Goal: Find specific page/section: Find specific page/section

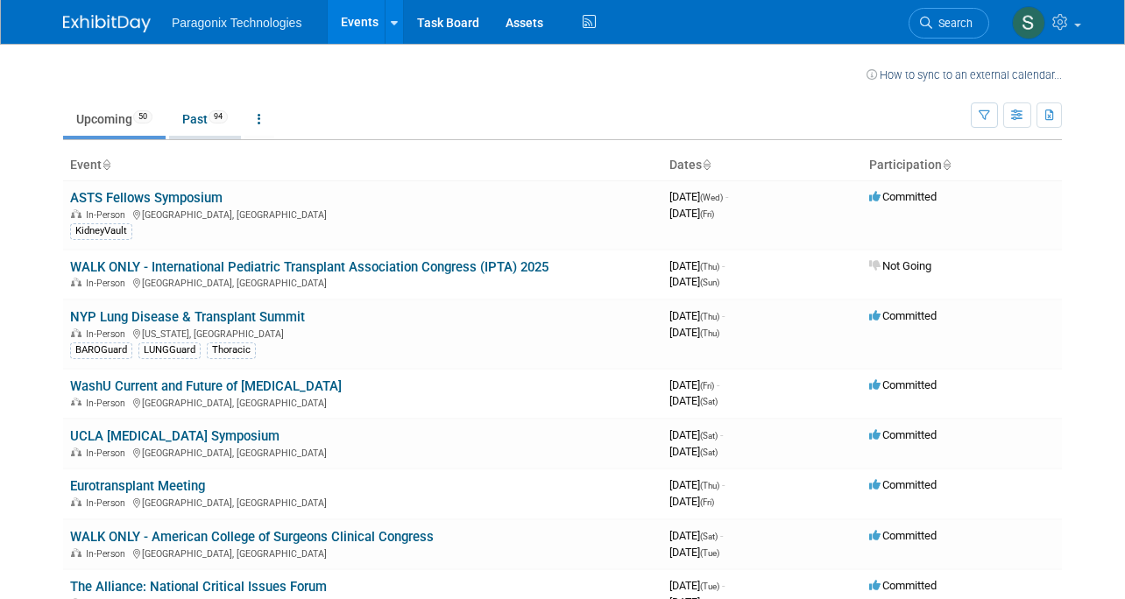
click at [196, 120] on link "Past 94" at bounding box center [205, 119] width 72 height 33
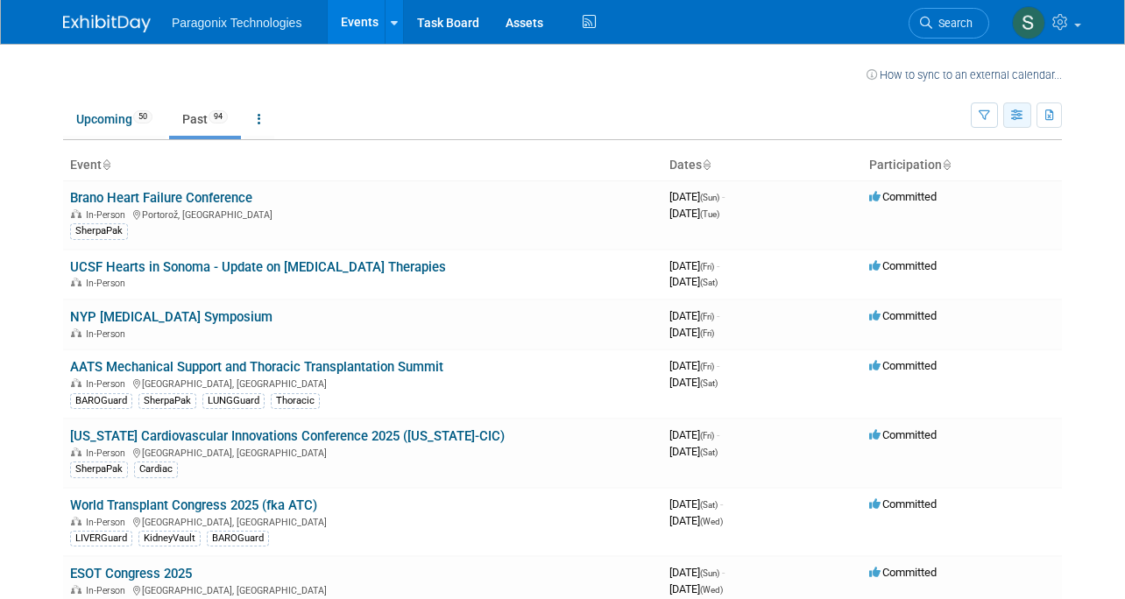
click at [1012, 116] on icon "button" at bounding box center [1017, 115] width 13 height 11
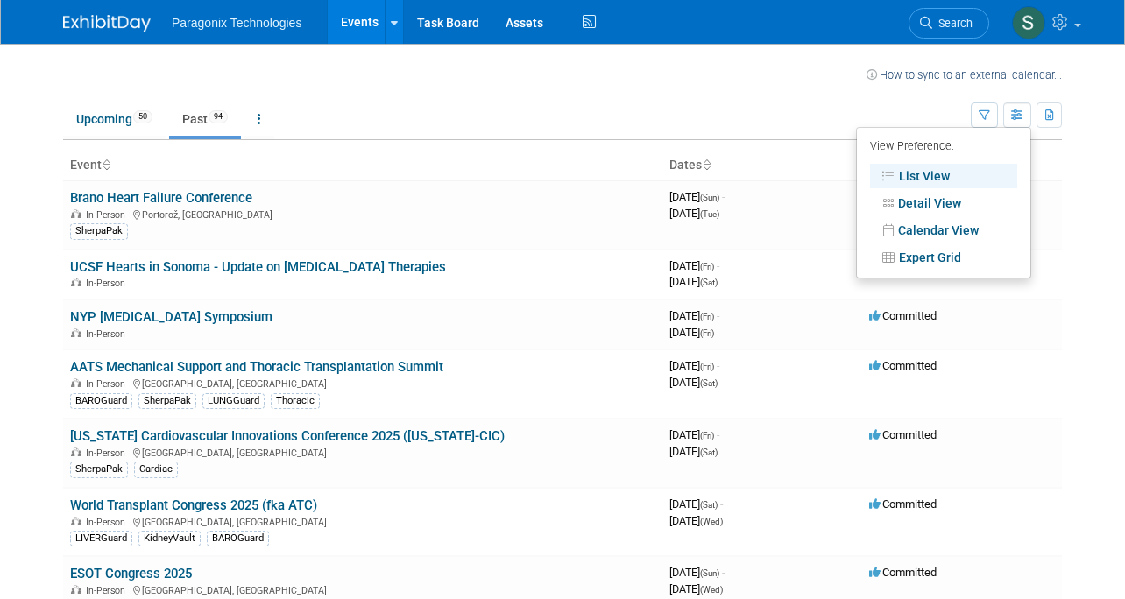
click at [910, 102] on ul "Upcoming 50 Past 94 All Events 144 Past and Upcoming Grouped Annually Events gr…" at bounding box center [517, 120] width 908 height 39
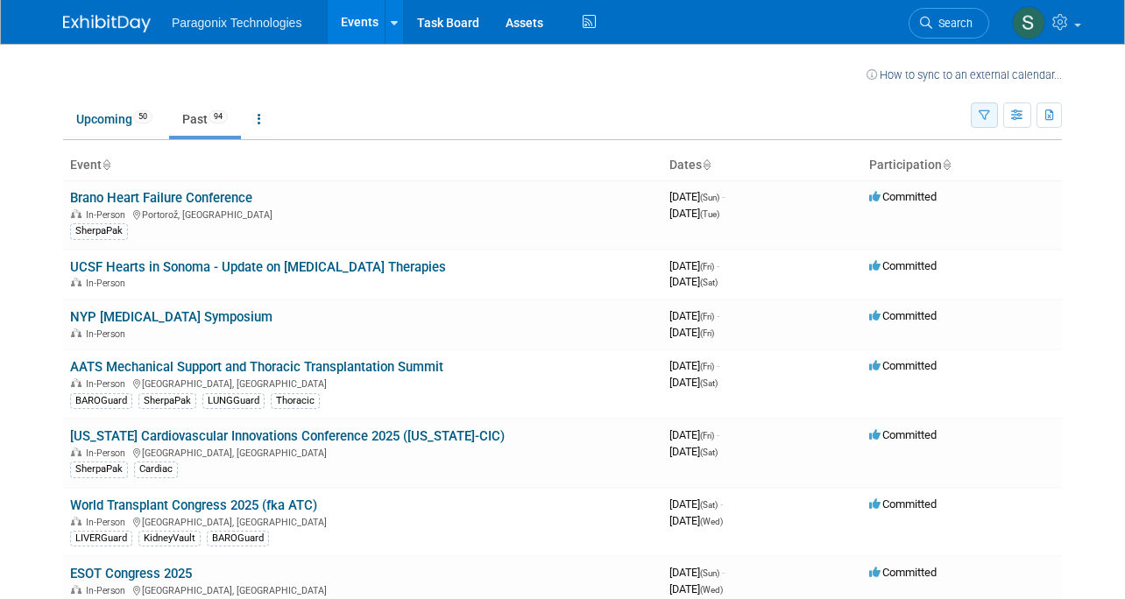
click at [981, 116] on icon "button" at bounding box center [984, 115] width 11 height 11
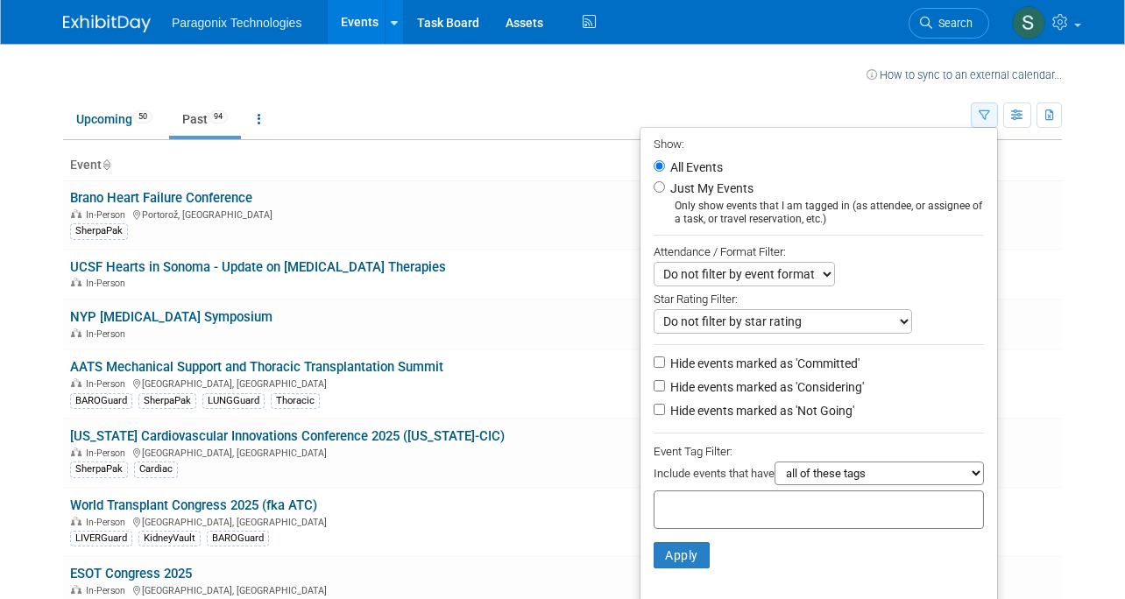
click at [981, 117] on icon "button" at bounding box center [984, 115] width 11 height 11
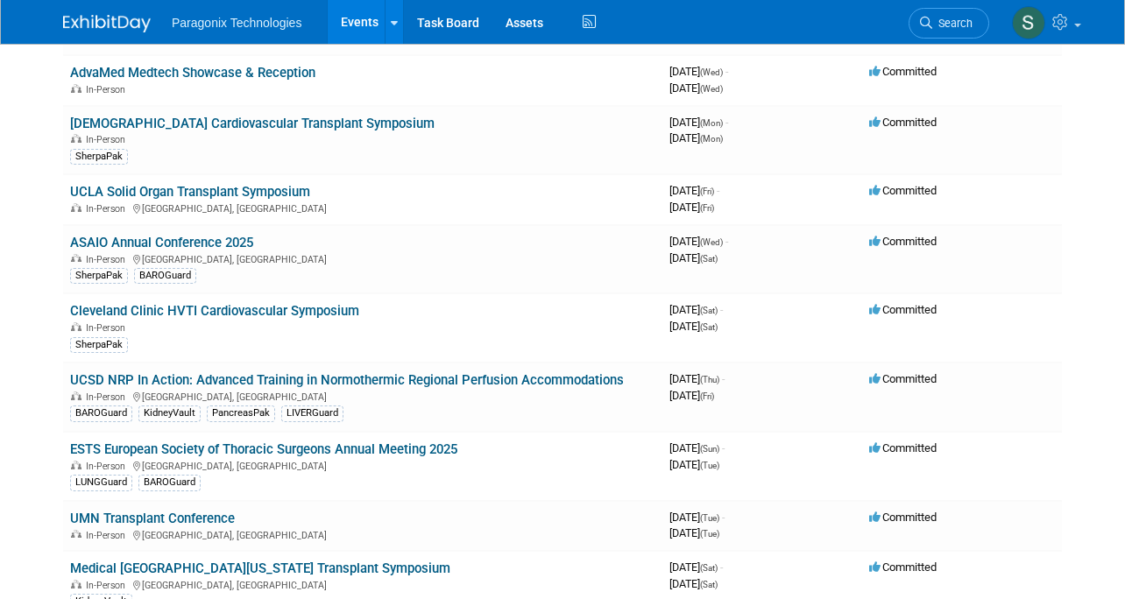
scroll to position [924, 0]
